Goal: Ask a question

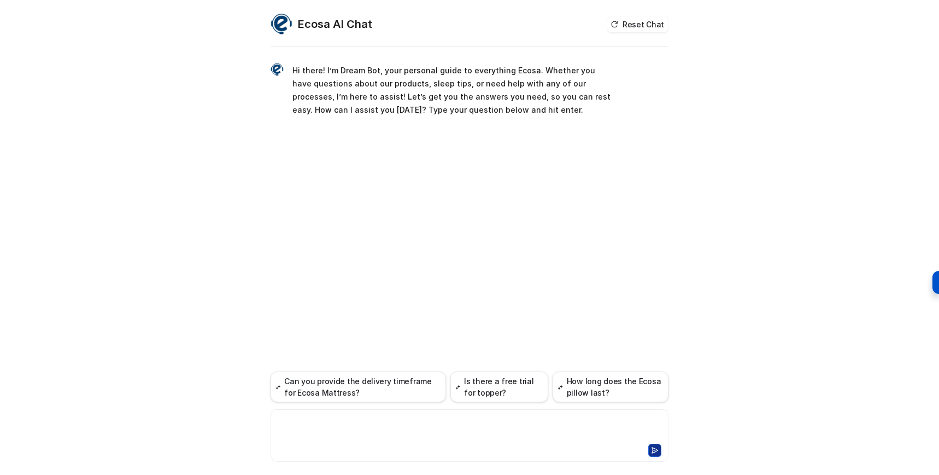
click at [335, 423] on div at bounding box center [469, 428] width 393 height 25
paste div
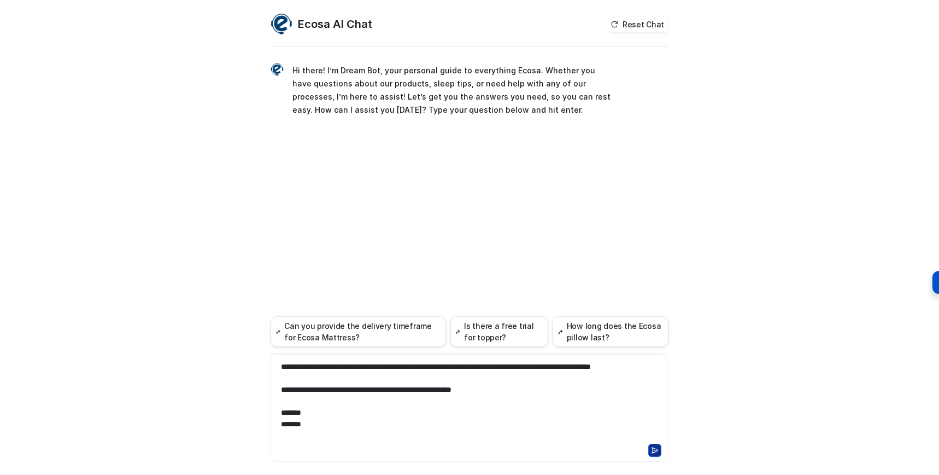
click at [657, 450] on icon at bounding box center [655, 450] width 8 height 8
